Goal: Task Accomplishment & Management: Use online tool/utility

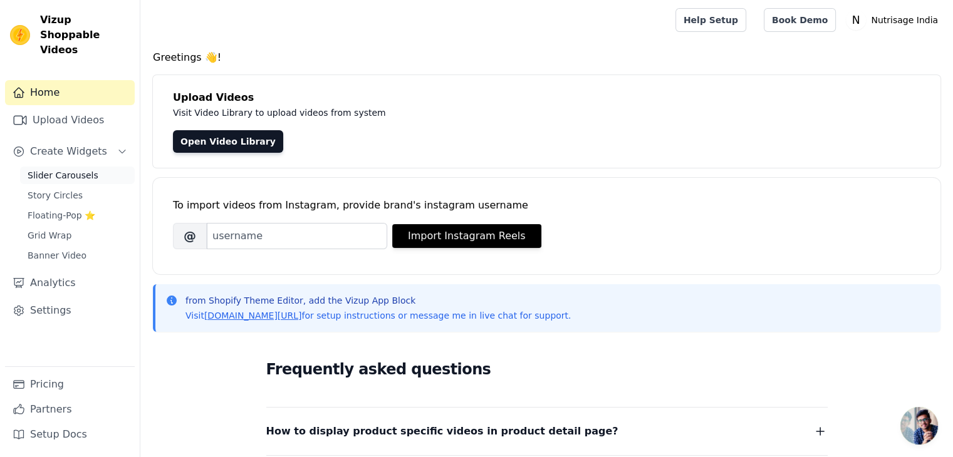
click at [68, 169] on span "Slider Carousels" at bounding box center [63, 175] width 71 height 13
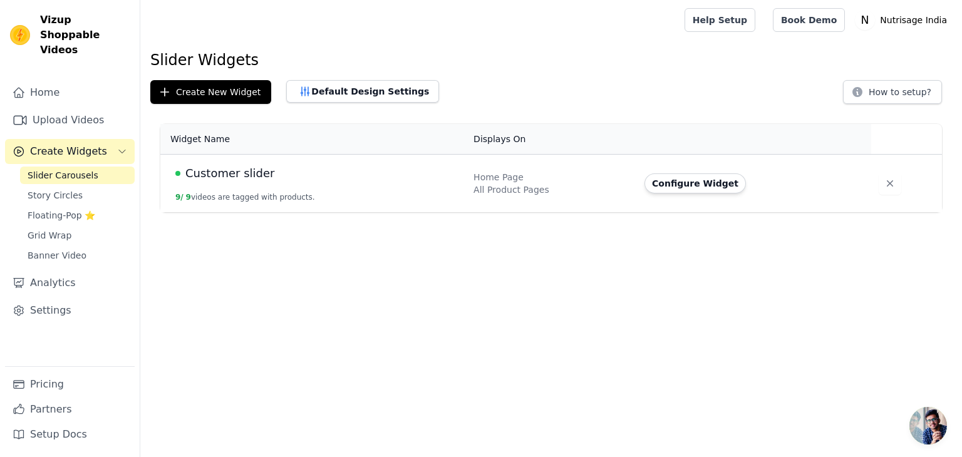
click at [338, 212] on html "Vizup Shoppable Videos Home Upload Videos Create Widgets Slider Carousels Story…" at bounding box center [481, 106] width 962 height 212
click at [701, 185] on button "Configure Widget" at bounding box center [696, 184] width 102 height 20
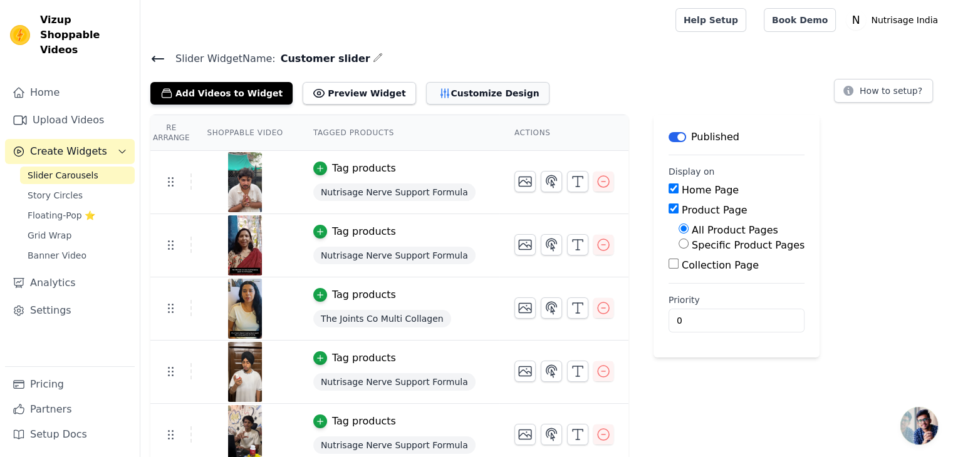
click at [454, 96] on button "Customize Design" at bounding box center [487, 93] width 123 height 23
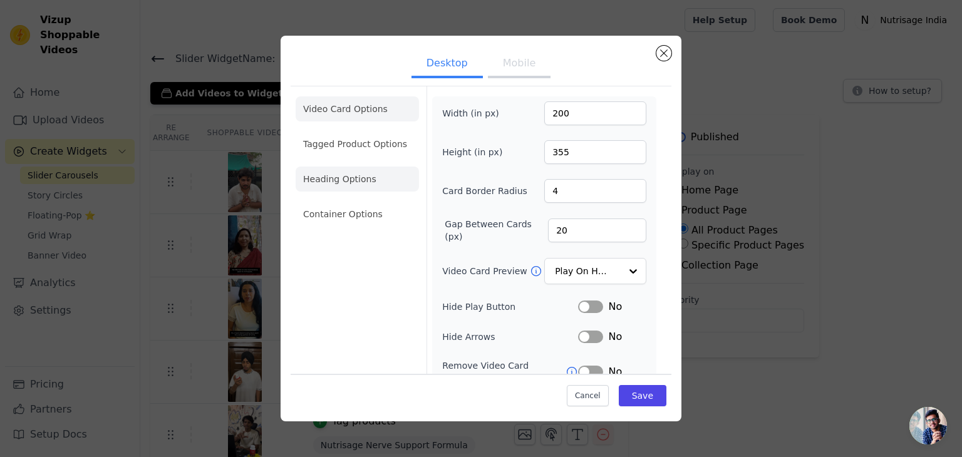
click at [350, 186] on li "Heading Options" at bounding box center [357, 179] width 123 height 25
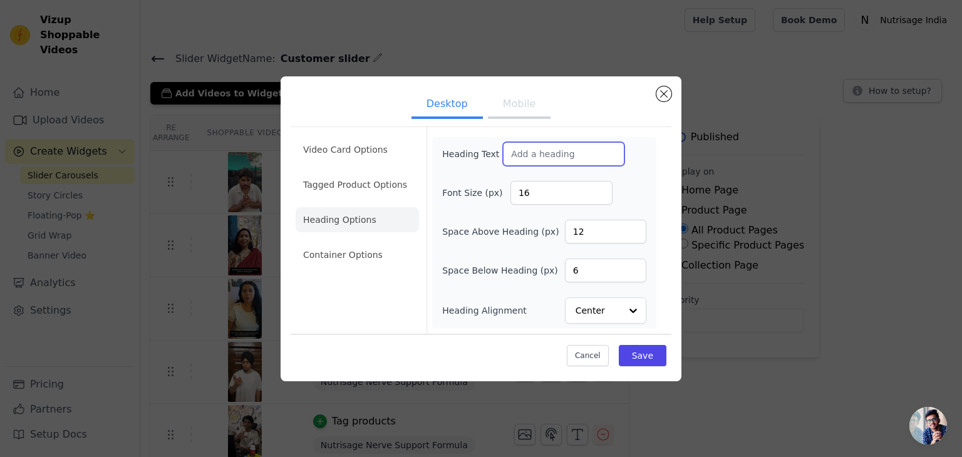
click at [522, 155] on input "Heading Text" at bounding box center [564, 154] width 122 height 24
type input "Real Life, Real Stories"
click at [654, 360] on button "Save" at bounding box center [643, 355] width 48 height 21
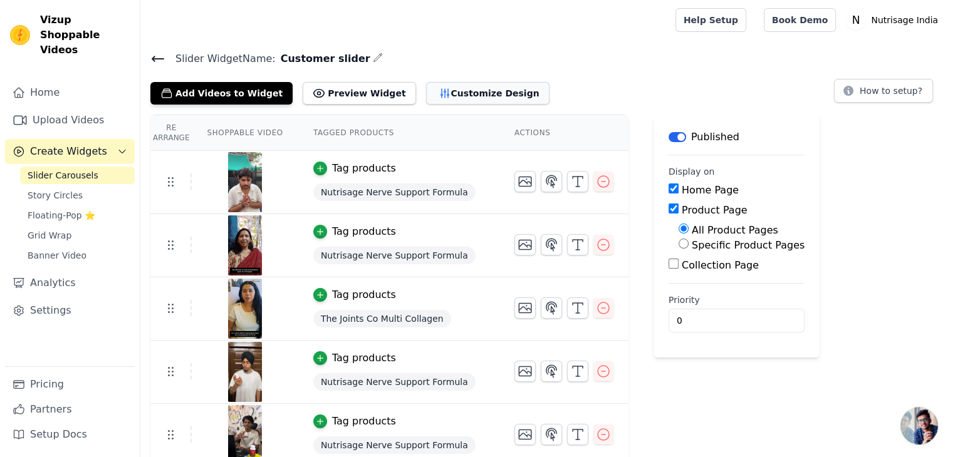
click at [430, 82] on button "Customize Design" at bounding box center [487, 93] width 123 height 23
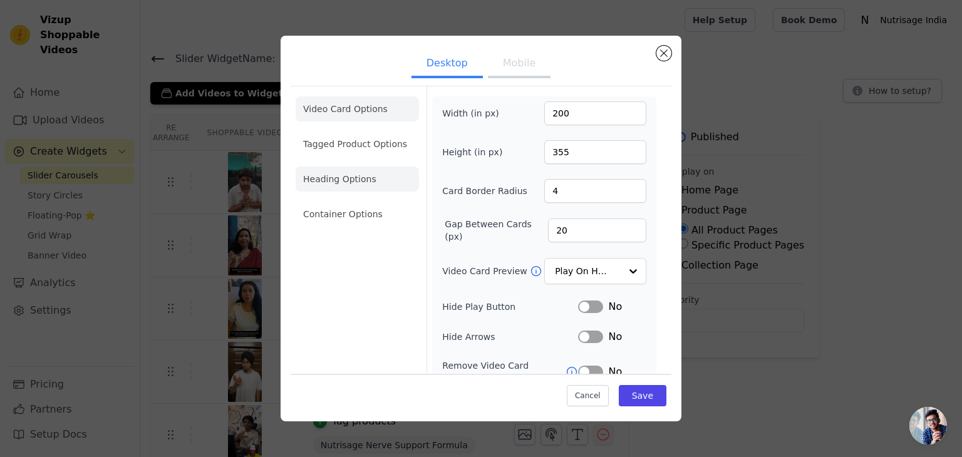
click at [358, 182] on li "Heading Options" at bounding box center [357, 179] width 123 height 25
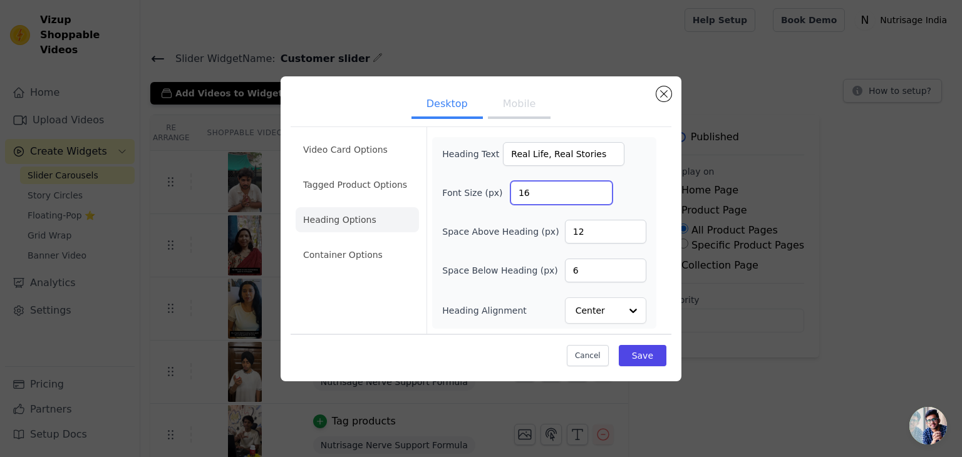
click at [545, 193] on input "16" at bounding box center [562, 193] width 102 height 24
drag, startPoint x: 545, startPoint y: 194, endPoint x: 486, endPoint y: 196, distance: 59.6
click at [486, 196] on div "Font Size (px) 16" at bounding box center [544, 193] width 204 height 24
type input "32"
click at [588, 275] on input "6" at bounding box center [605, 271] width 81 height 24
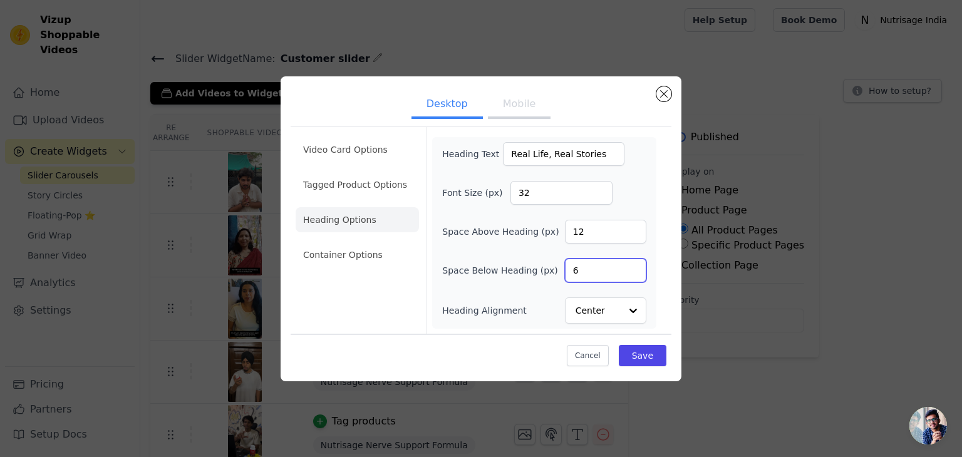
click at [566, 274] on input "6" at bounding box center [605, 271] width 81 height 24
type input "20"
click at [637, 357] on button "Save" at bounding box center [643, 355] width 48 height 21
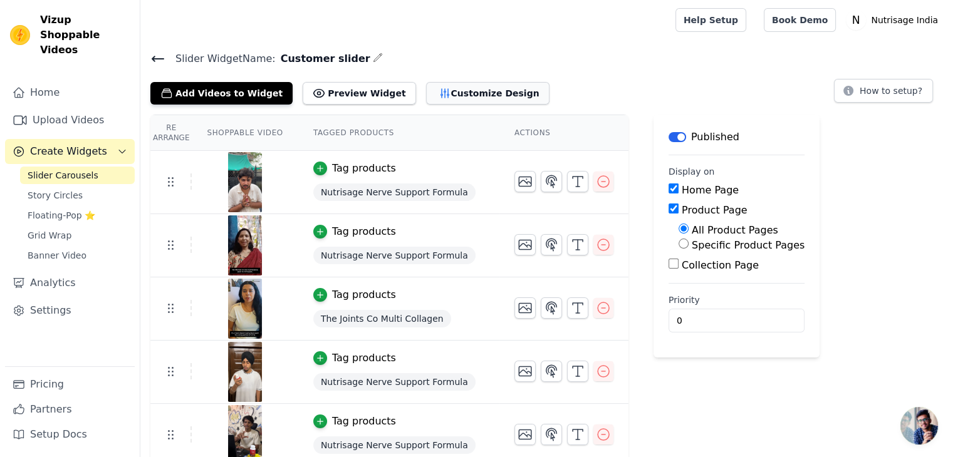
click at [454, 90] on button "Customize Design" at bounding box center [487, 93] width 123 height 23
click at [452, 98] on button "Customize Design" at bounding box center [487, 93] width 123 height 23
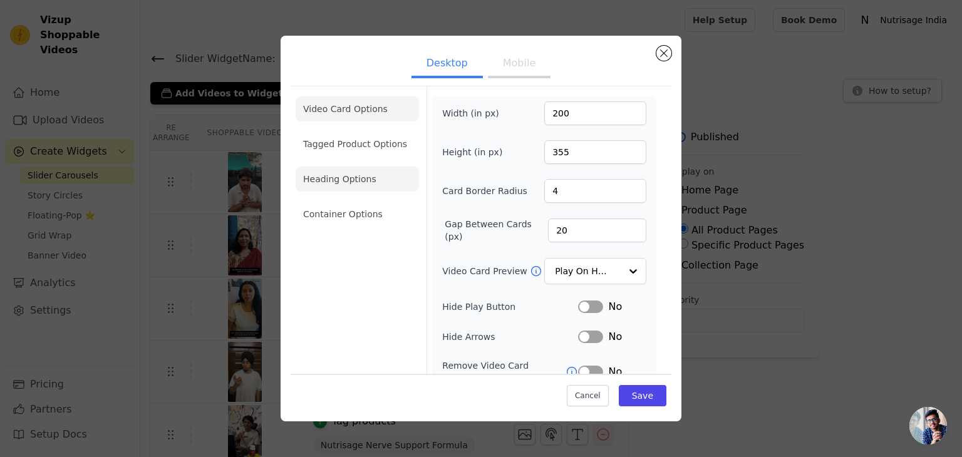
click at [347, 187] on li "Heading Options" at bounding box center [357, 179] width 123 height 25
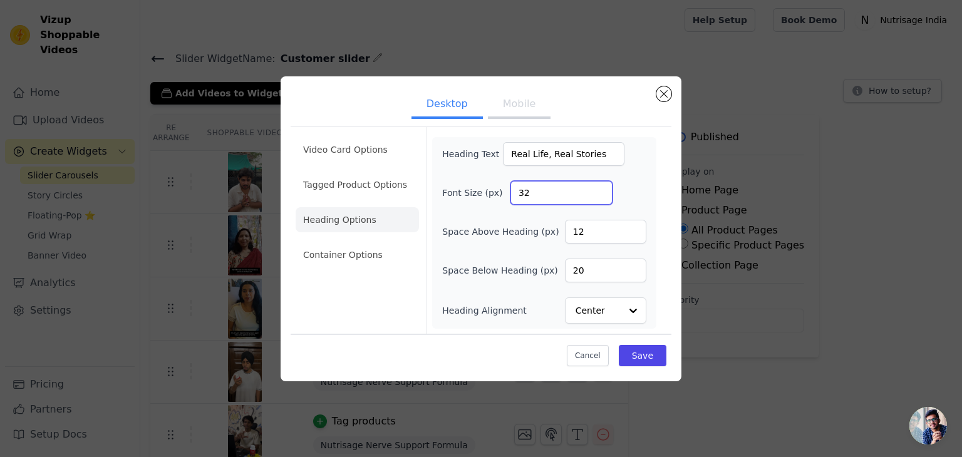
drag, startPoint x: 541, startPoint y: 192, endPoint x: 503, endPoint y: 196, distance: 39.0
click at [503, 196] on div "Font Size (px) 32" at bounding box center [544, 193] width 204 height 24
type input "46"
click at [655, 355] on button "Save" at bounding box center [643, 355] width 48 height 21
